Goal: Information Seeking & Learning: Learn about a topic

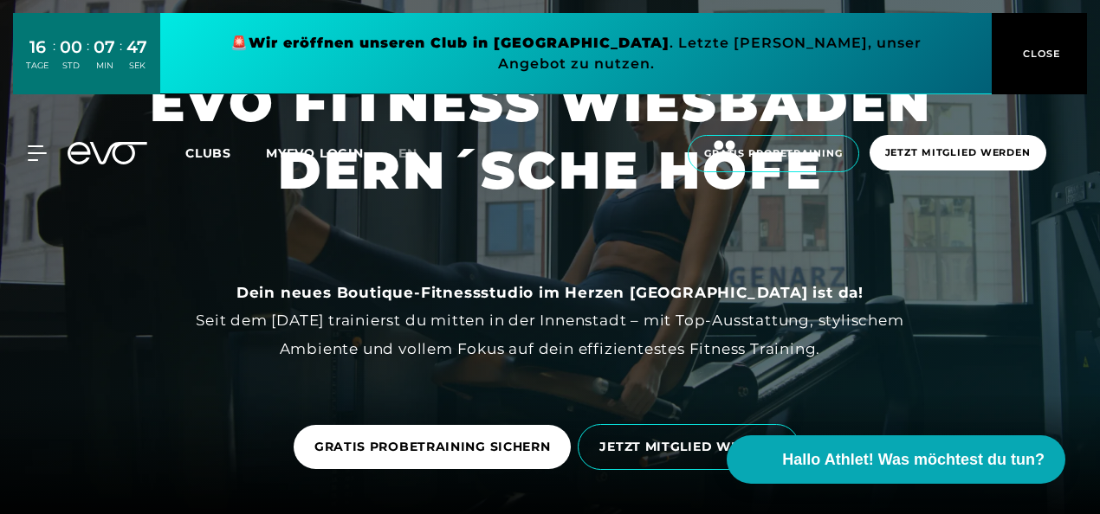
click at [1043, 80] on div "16 TAGE : 00 STD : 07 MIN : 47 SEK 🚨 Wir eröffnen unseren Club in [GEOGRAPHIC_D…" at bounding box center [550, 53] width 1100 height 107
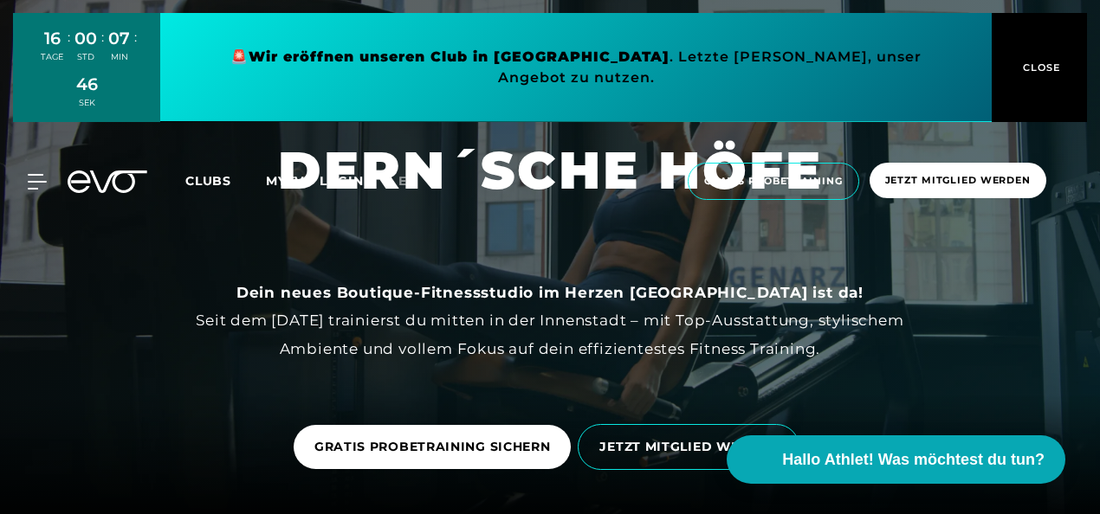
click at [1041, 45] on button "CLOSE" at bounding box center [1038, 67] width 95 height 109
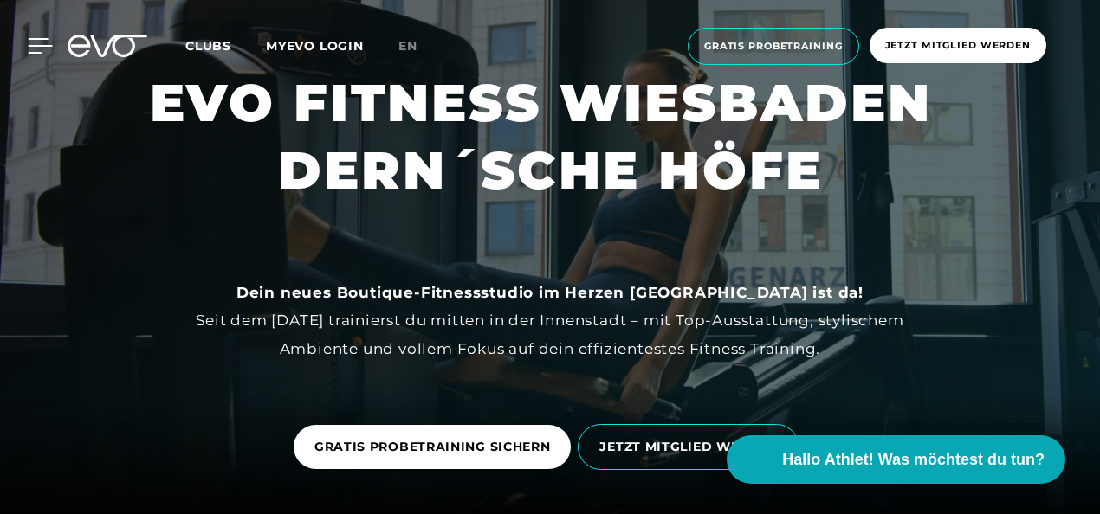
click at [28, 42] on icon at bounding box center [40, 46] width 25 height 16
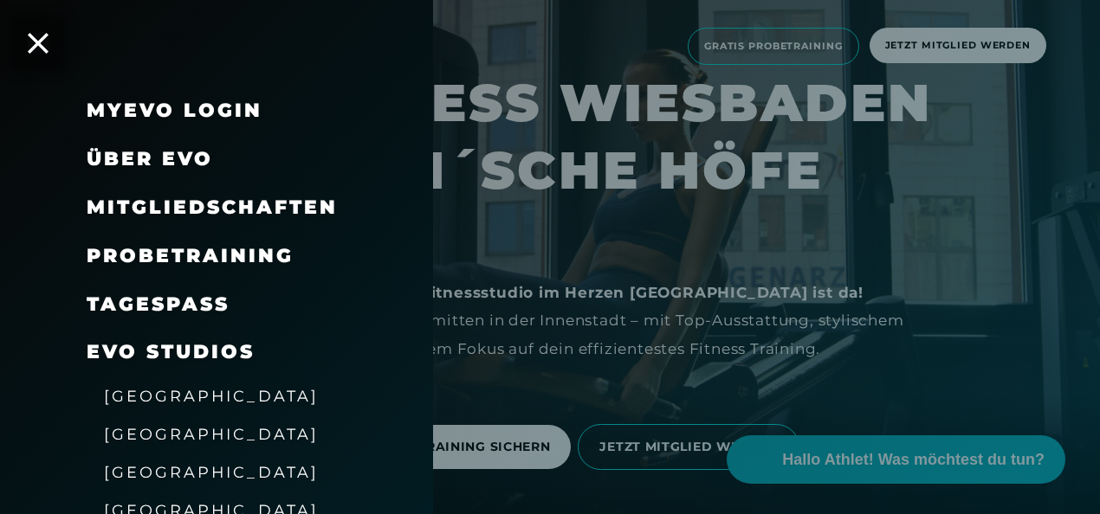
click at [428, 297] on div "TAGESPASS" at bounding box center [216, 305] width 433 height 48
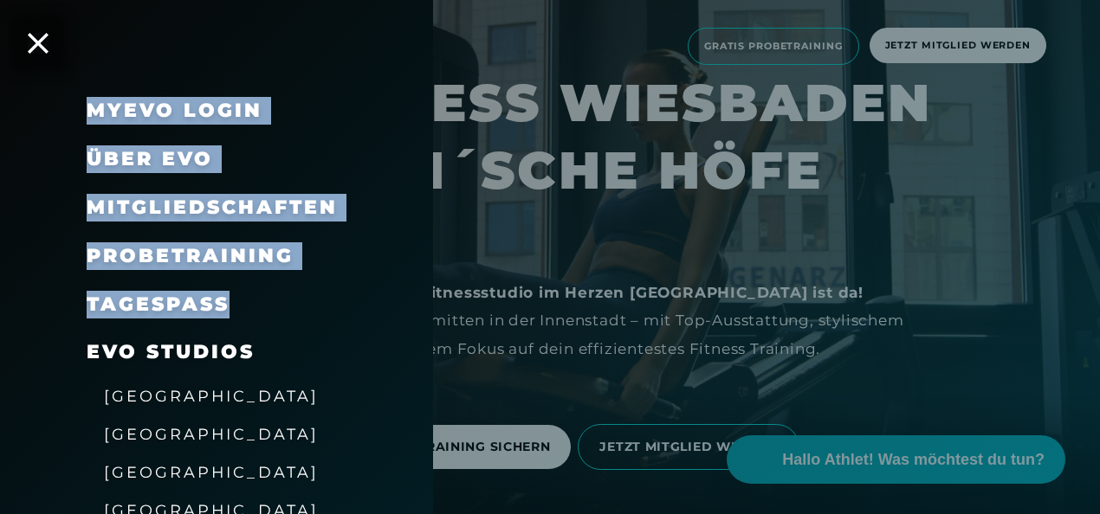
click at [430, 292] on div "MyEVO Login Über EVO Mitgliedschaften Probetraining TAGESPASS EVO Studios [GEOG…" at bounding box center [216, 257] width 433 height 514
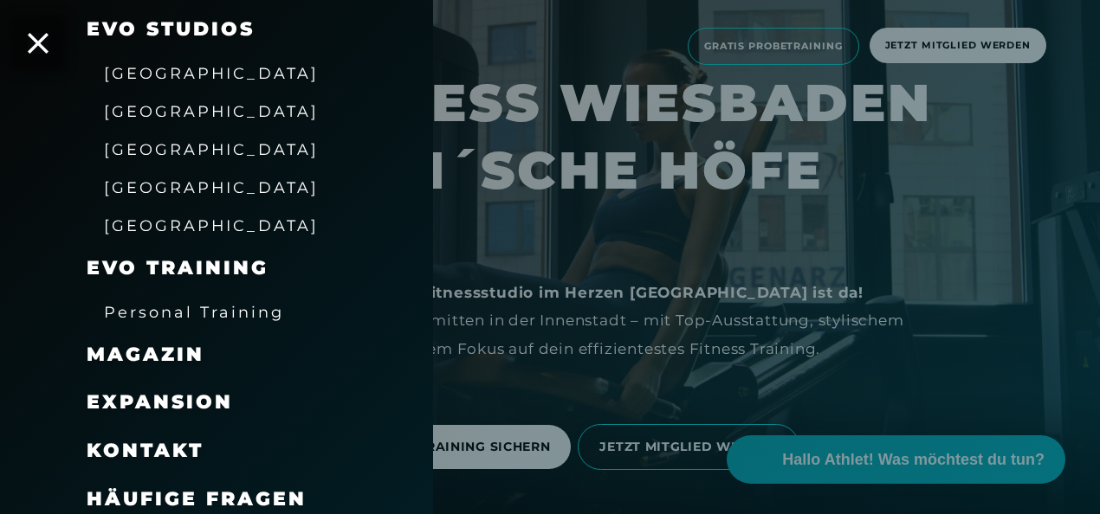
scroll to position [333, 0]
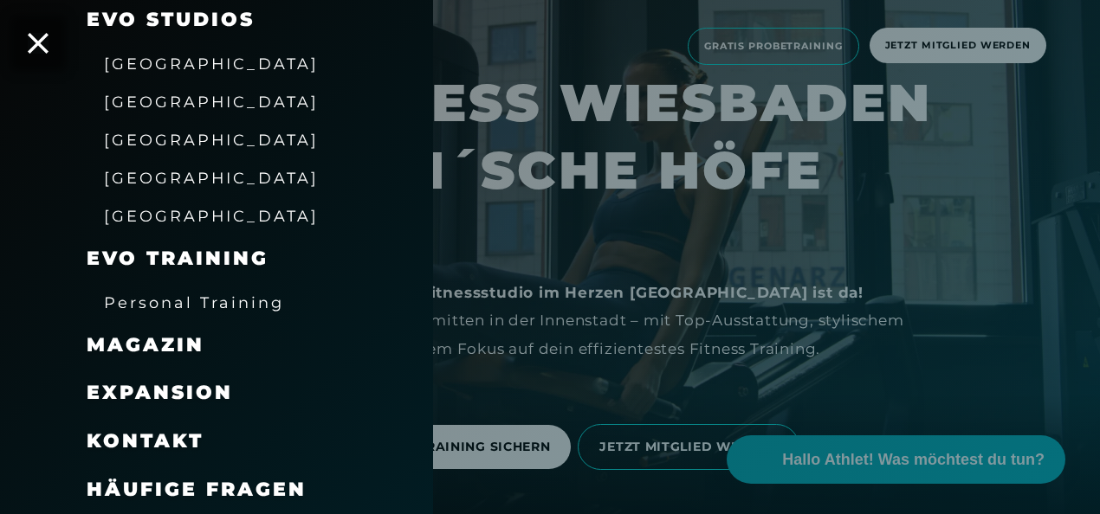
click at [490, 264] on div at bounding box center [550, 257] width 1100 height 514
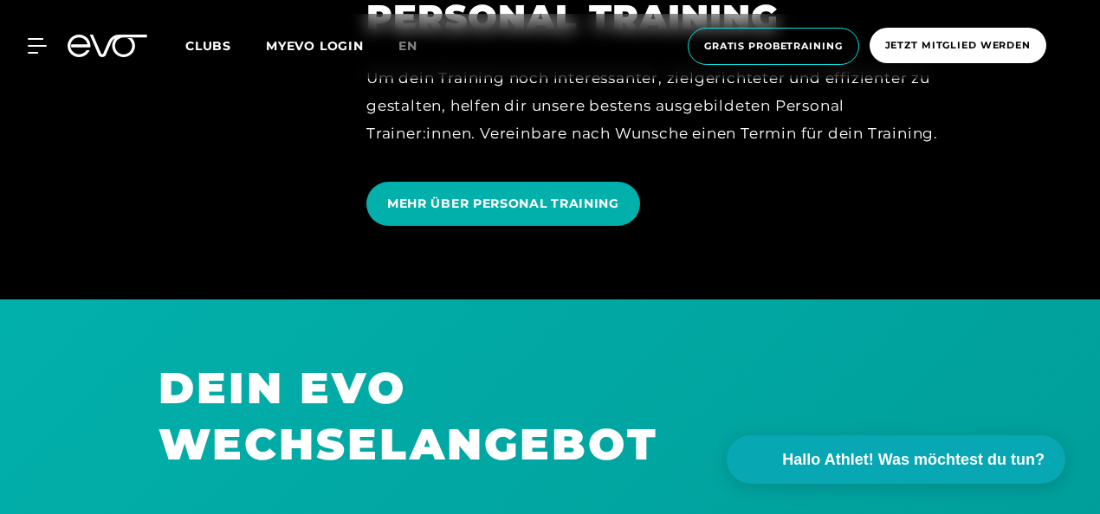
scroll to position [7733, 0]
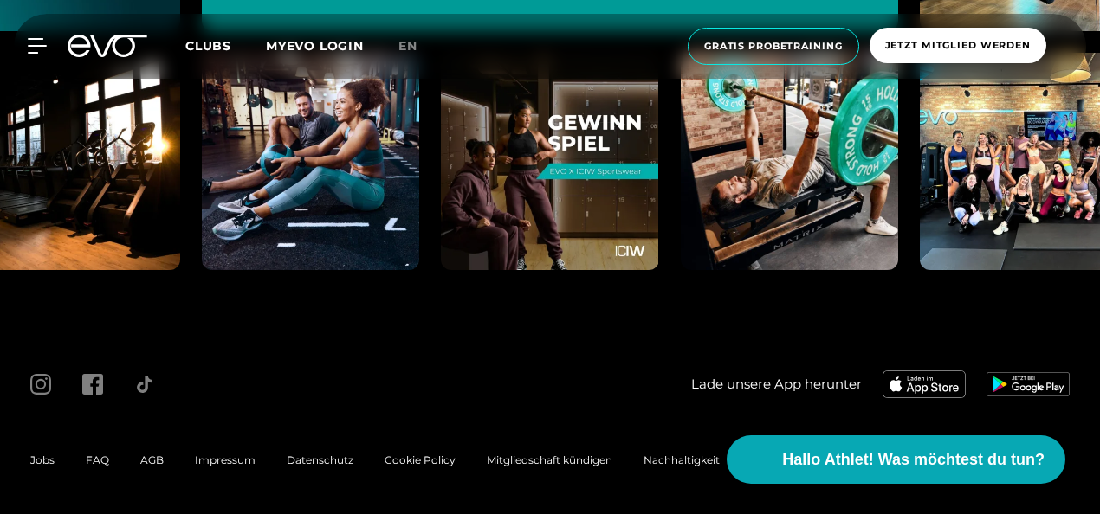
click at [607, 398] on div "Lade unsere App herunter" at bounding box center [814, 384] width 509 height 55
click at [37, 460] on span "Jobs" at bounding box center [42, 460] width 24 height 13
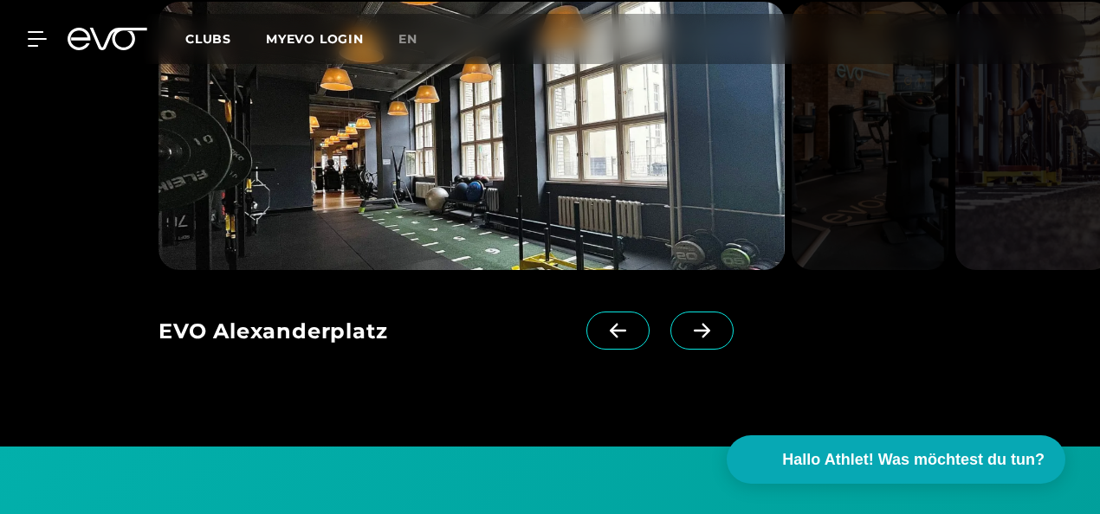
scroll to position [1316, 0]
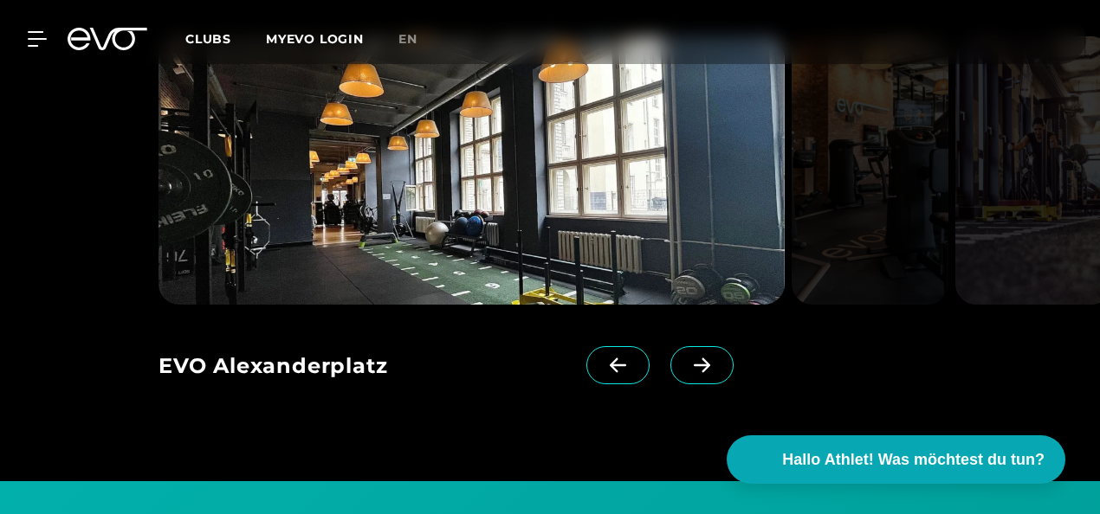
click at [687, 364] on icon at bounding box center [702, 366] width 30 height 16
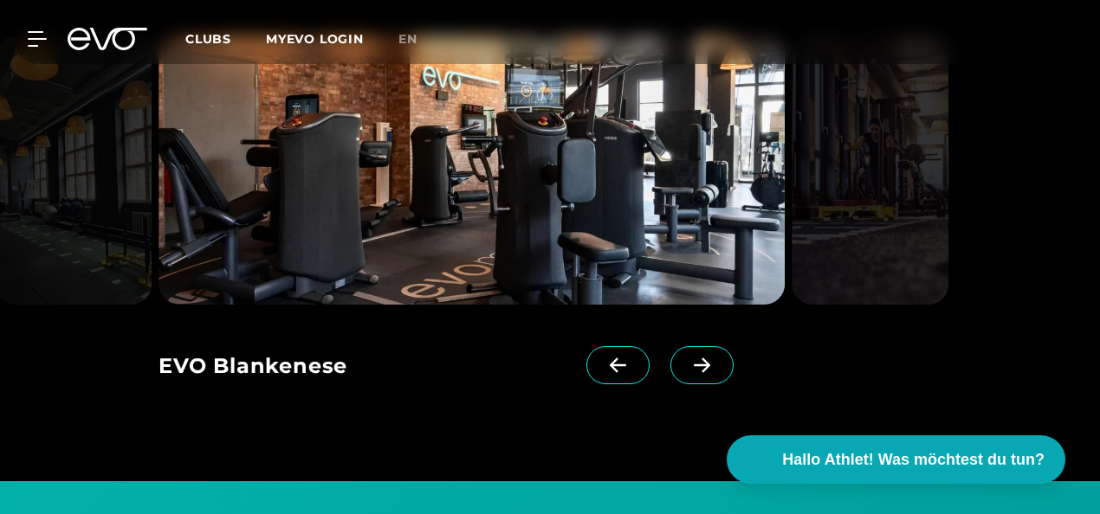
click at [687, 364] on icon at bounding box center [702, 366] width 30 height 16
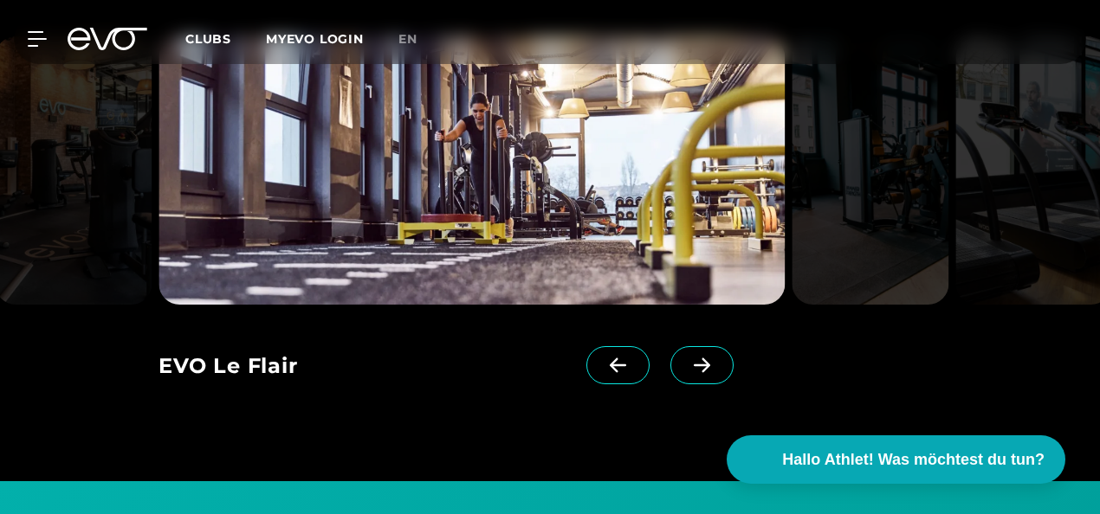
click at [687, 364] on icon at bounding box center [702, 366] width 30 height 16
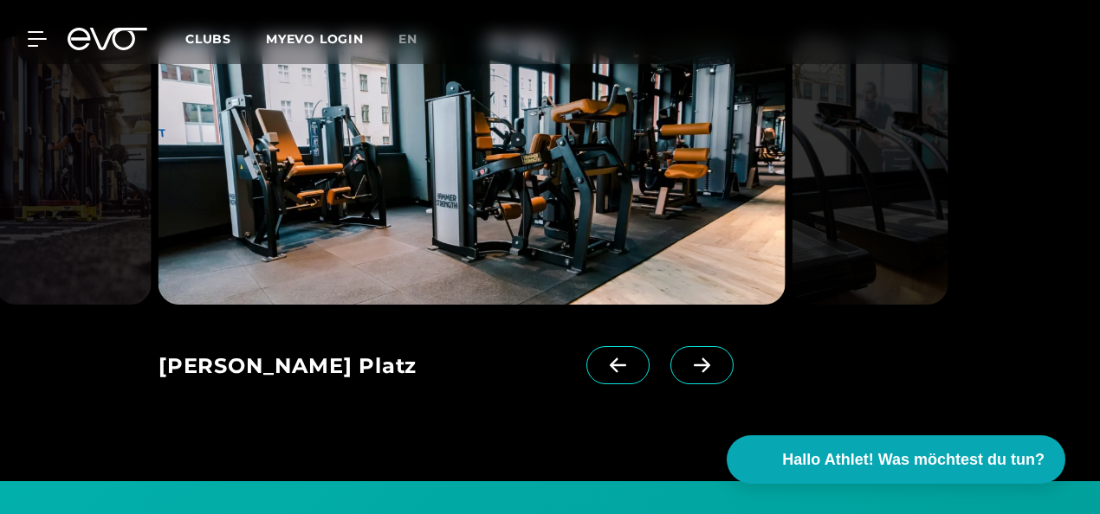
click at [687, 364] on icon at bounding box center [702, 366] width 30 height 16
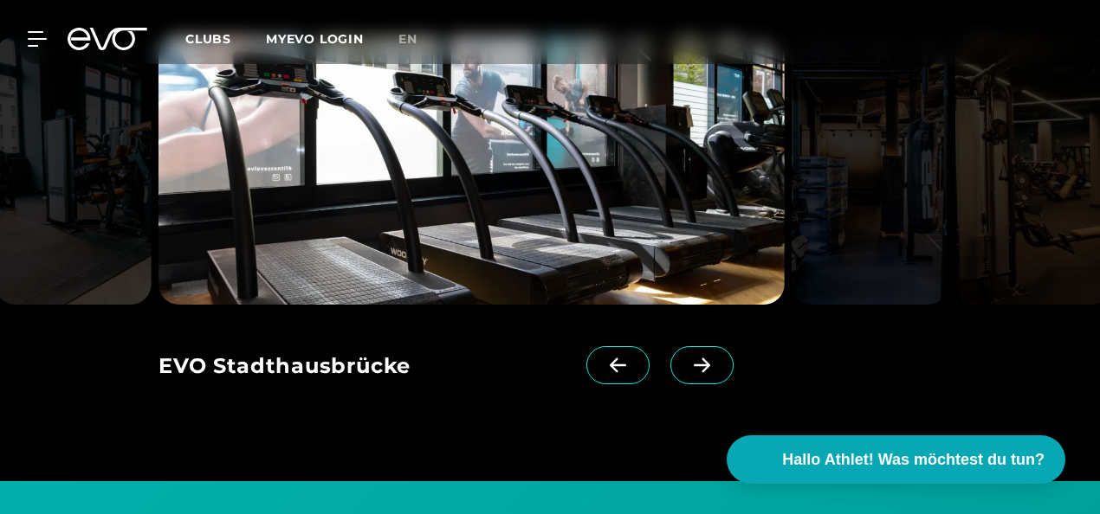
click at [687, 364] on icon at bounding box center [702, 366] width 30 height 16
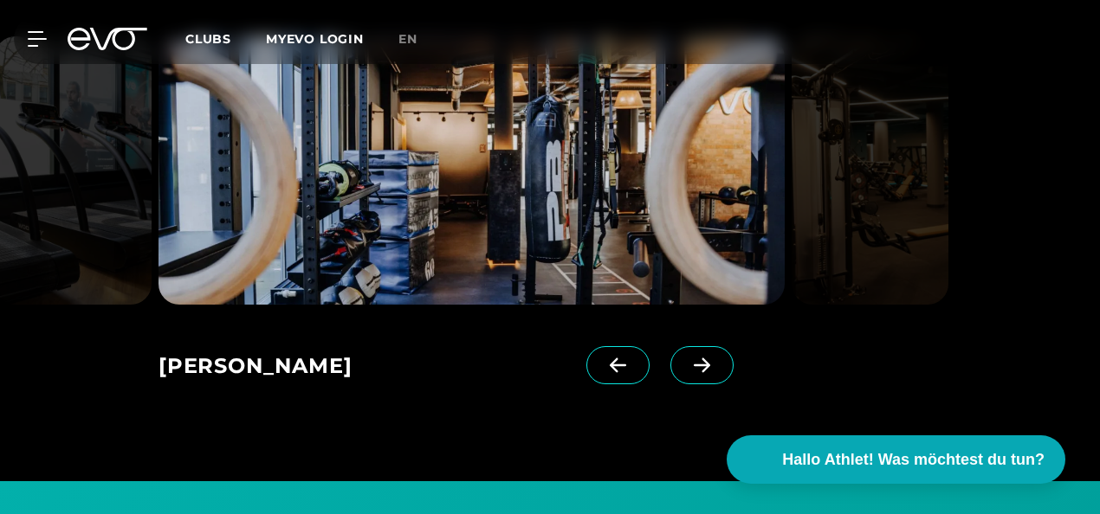
click at [687, 364] on icon at bounding box center [702, 366] width 30 height 16
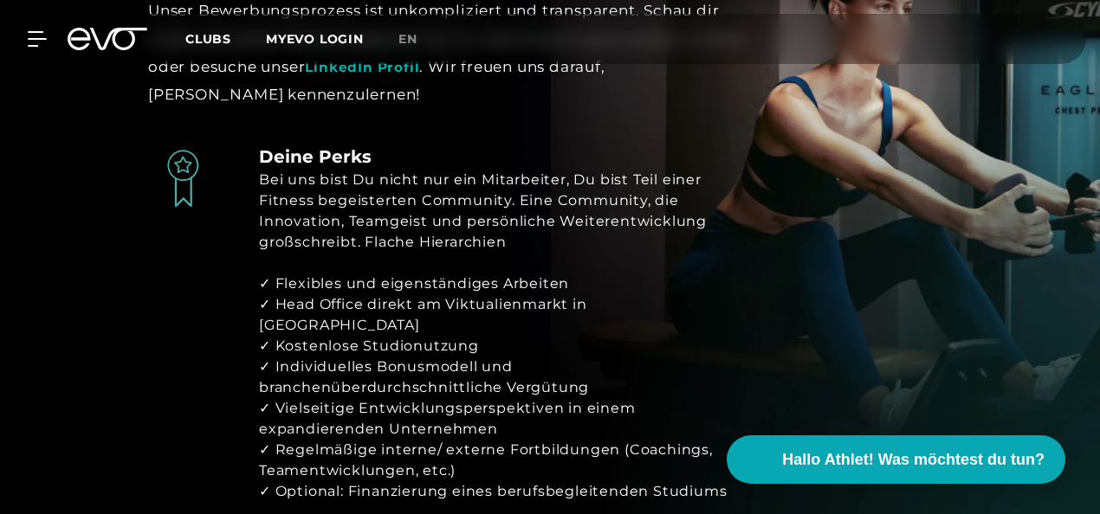
scroll to position [2806, 0]
